Goal: Information Seeking & Learning: Check status

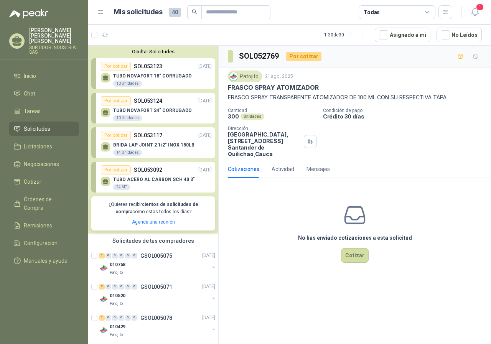
scroll to position [307, 0]
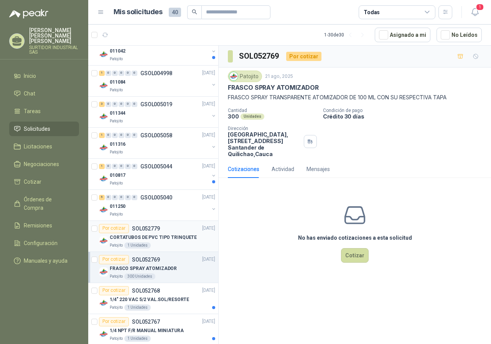
click at [152, 234] on div "CORTATUBOS DE PVC TIPO TRINQUETE" at bounding box center [163, 237] width 106 height 9
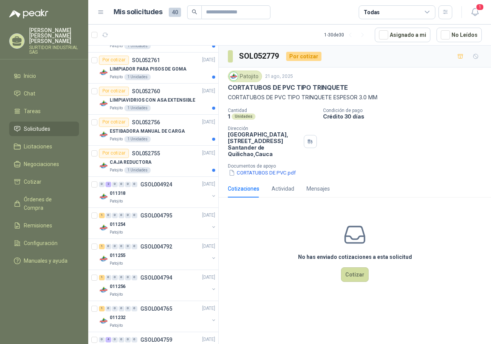
scroll to position [767, 0]
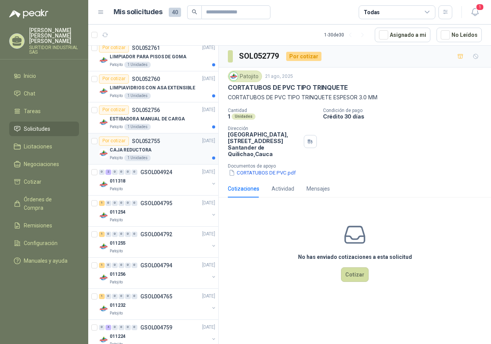
click at [166, 157] on div "Patojito 1 Unidades" at bounding box center [163, 158] width 106 height 6
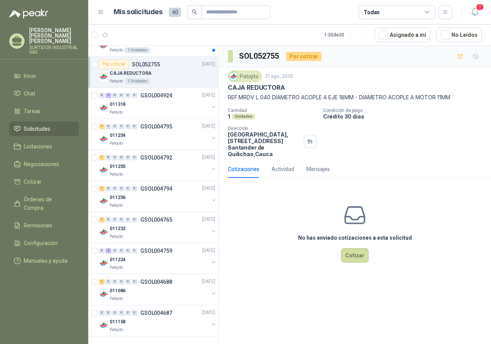
scroll to position [845, 0]
click at [184, 251] on div "0 4 0 0 0 0 GSOL004759 [DATE]" at bounding box center [158, 250] width 118 height 9
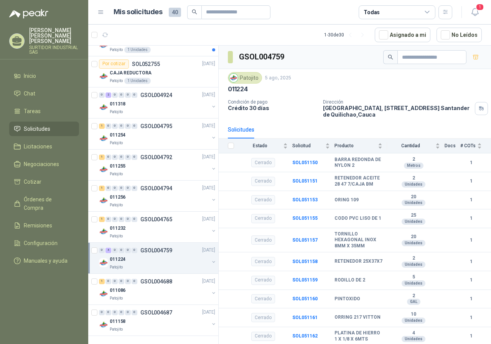
click at [154, 250] on p "GSOL004759" at bounding box center [156, 250] width 32 height 5
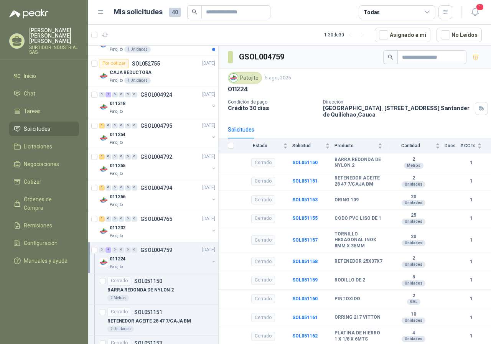
scroll to position [3, 0]
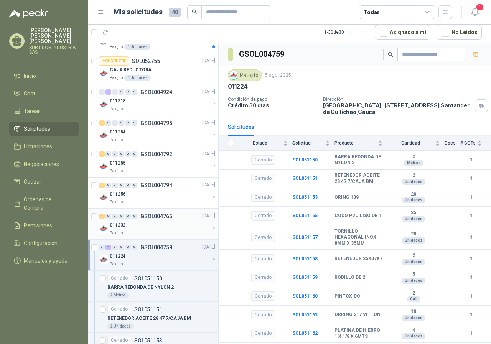
click at [152, 227] on div "011232" at bounding box center [159, 225] width 99 height 9
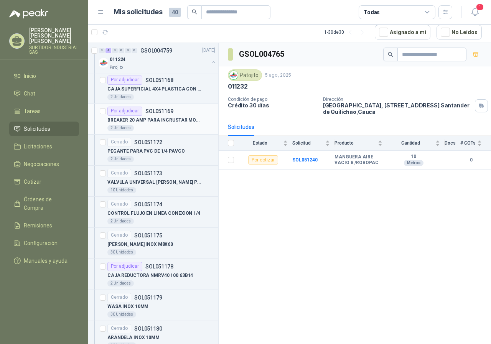
scroll to position [1459, 0]
